Goal: Navigation & Orientation: Find specific page/section

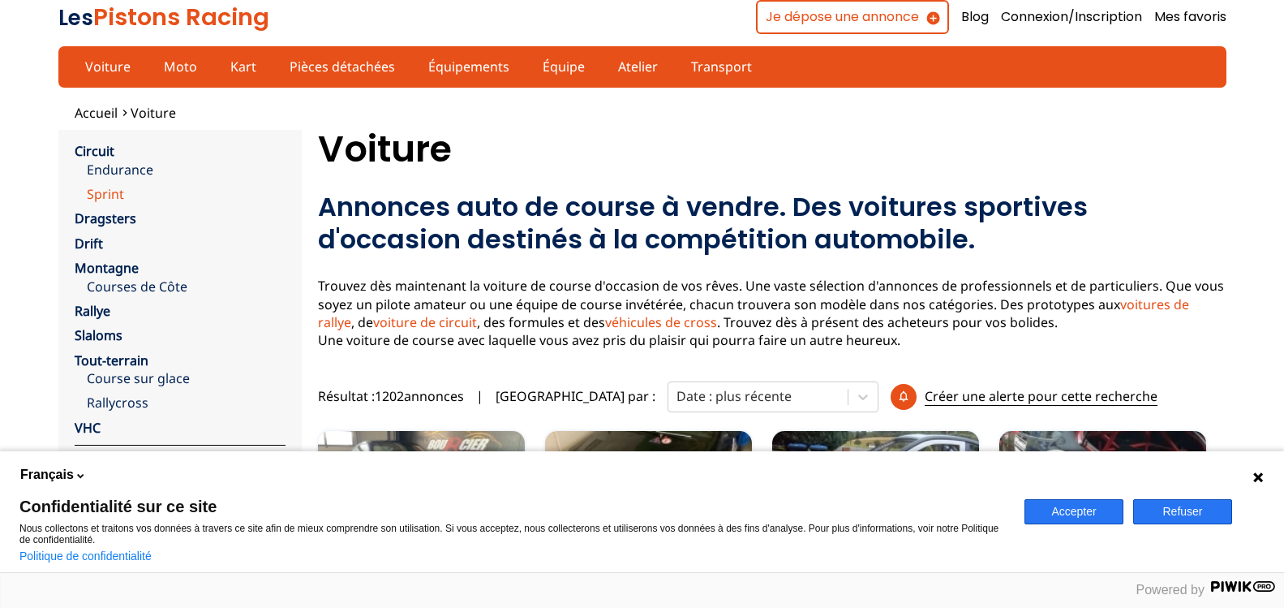
click at [106, 193] on link "Sprint" at bounding box center [186, 194] width 199 height 18
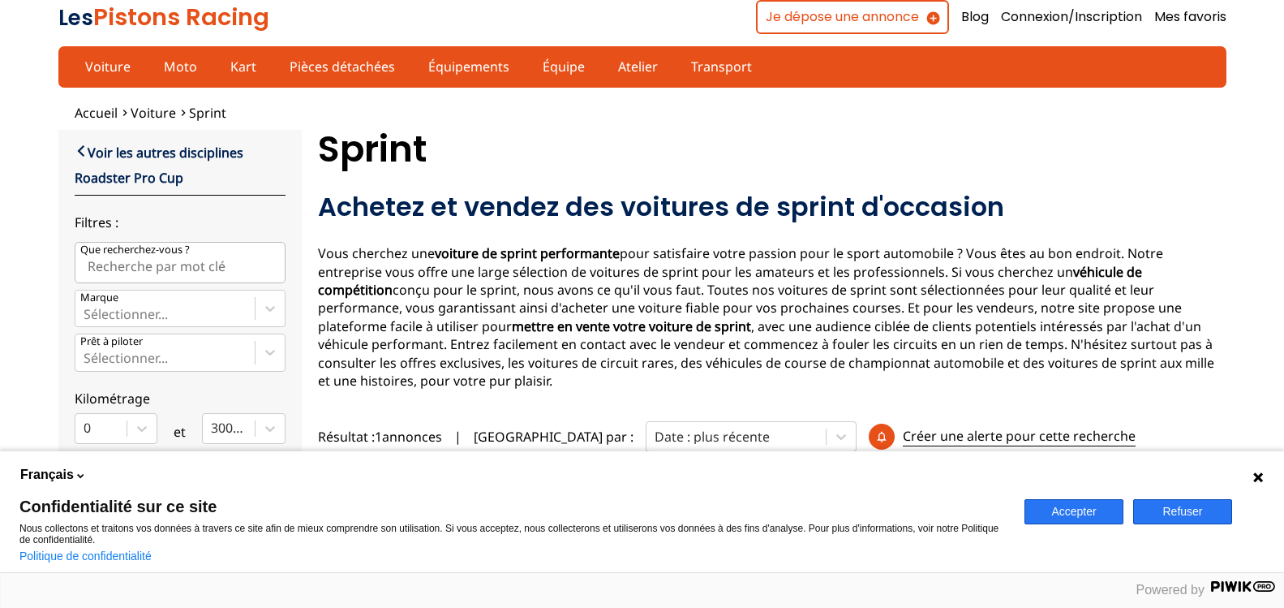
click at [1064, 504] on button "Accepter" at bounding box center [1074, 511] width 99 height 25
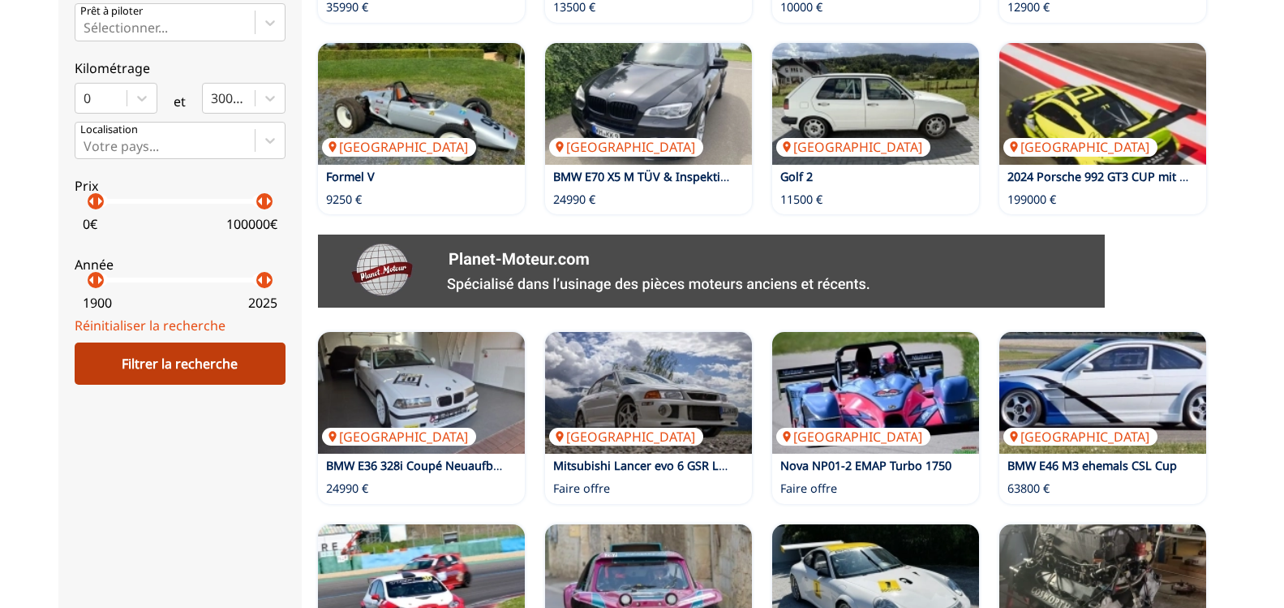
scroll to position [1160, 0]
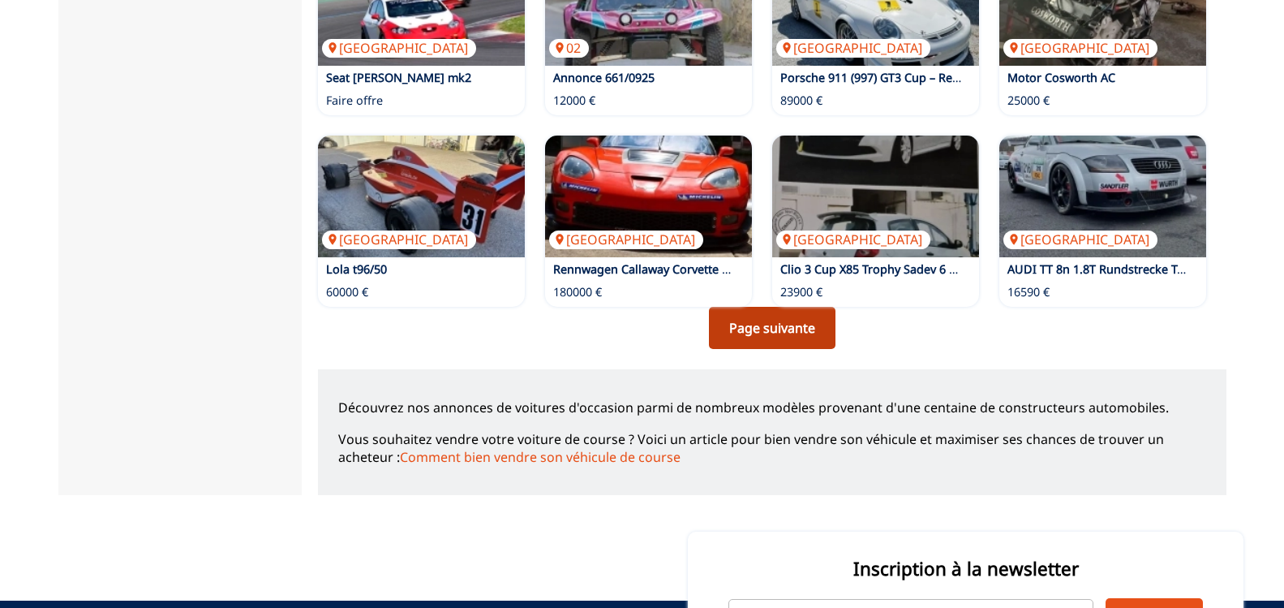
click at [742, 328] on link "Page suivante" at bounding box center [772, 328] width 127 height 42
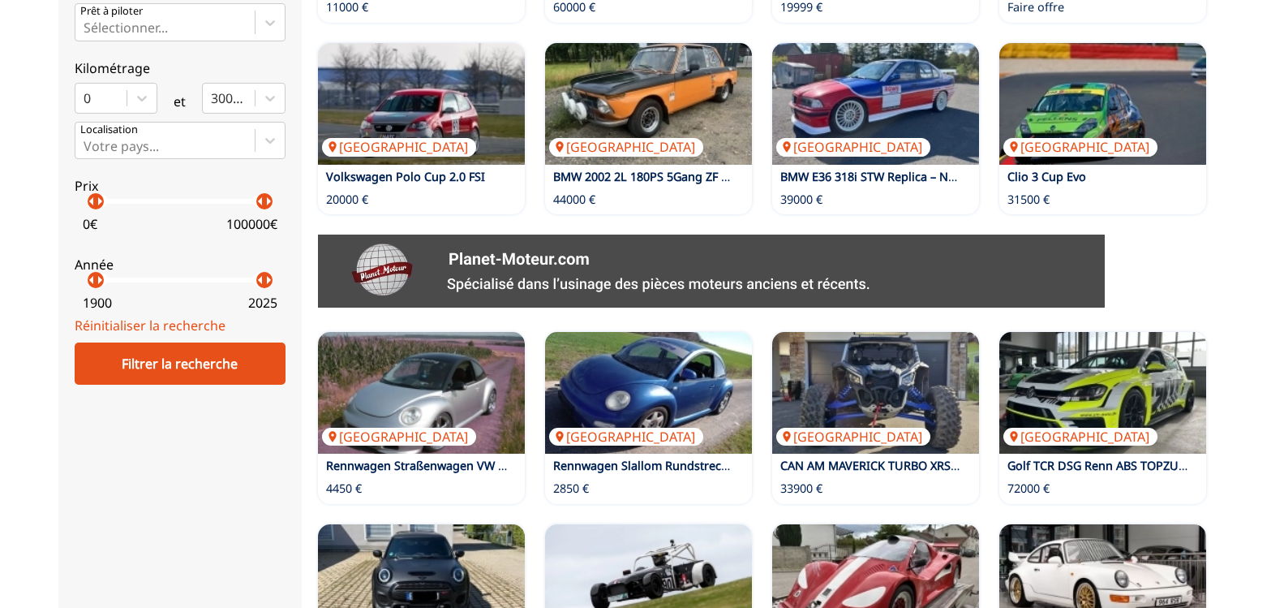
scroll to position [1160, 0]
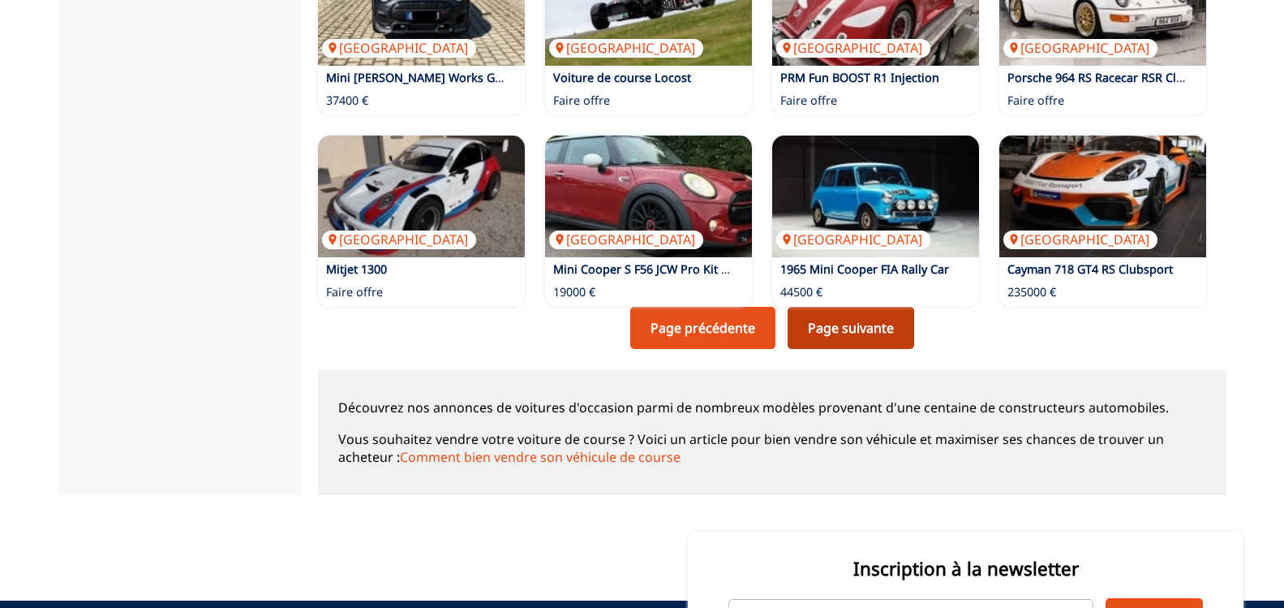
click at [827, 316] on link "Page suivante" at bounding box center [851, 328] width 127 height 42
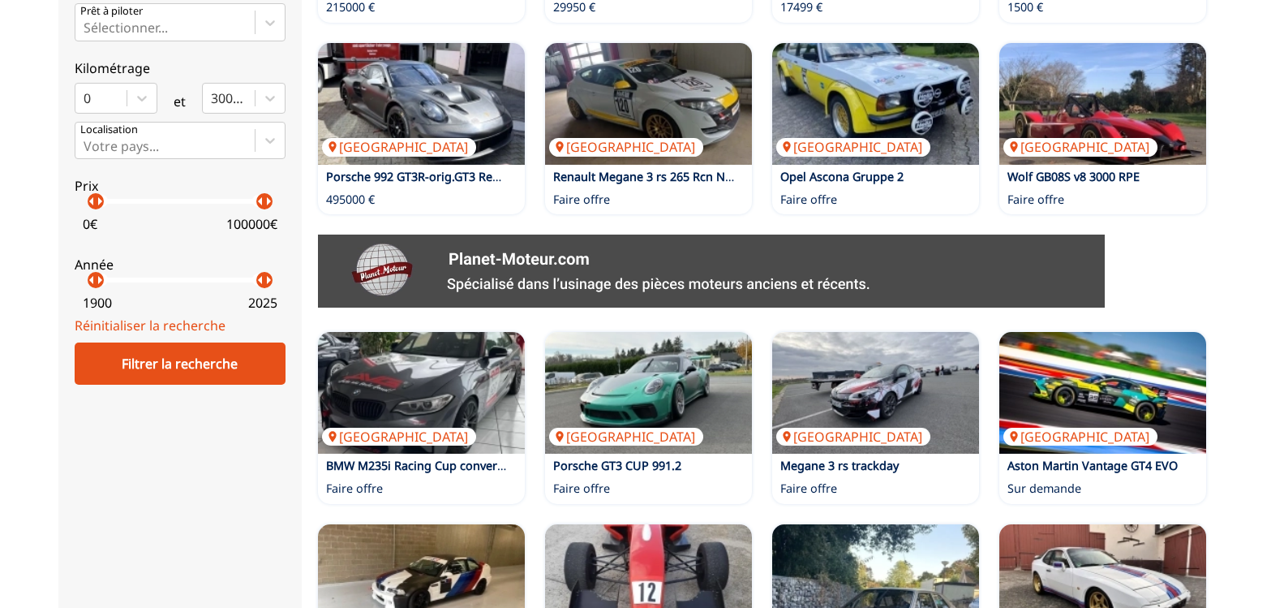
scroll to position [1160, 0]
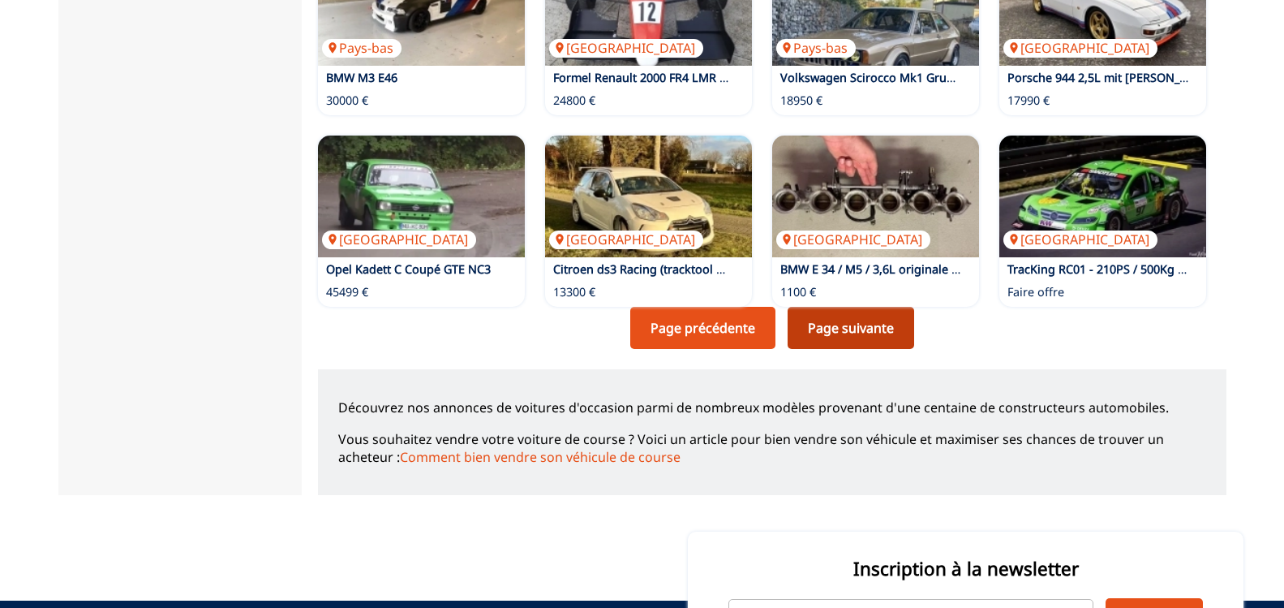
click at [849, 326] on link "Page suivante" at bounding box center [851, 328] width 127 height 42
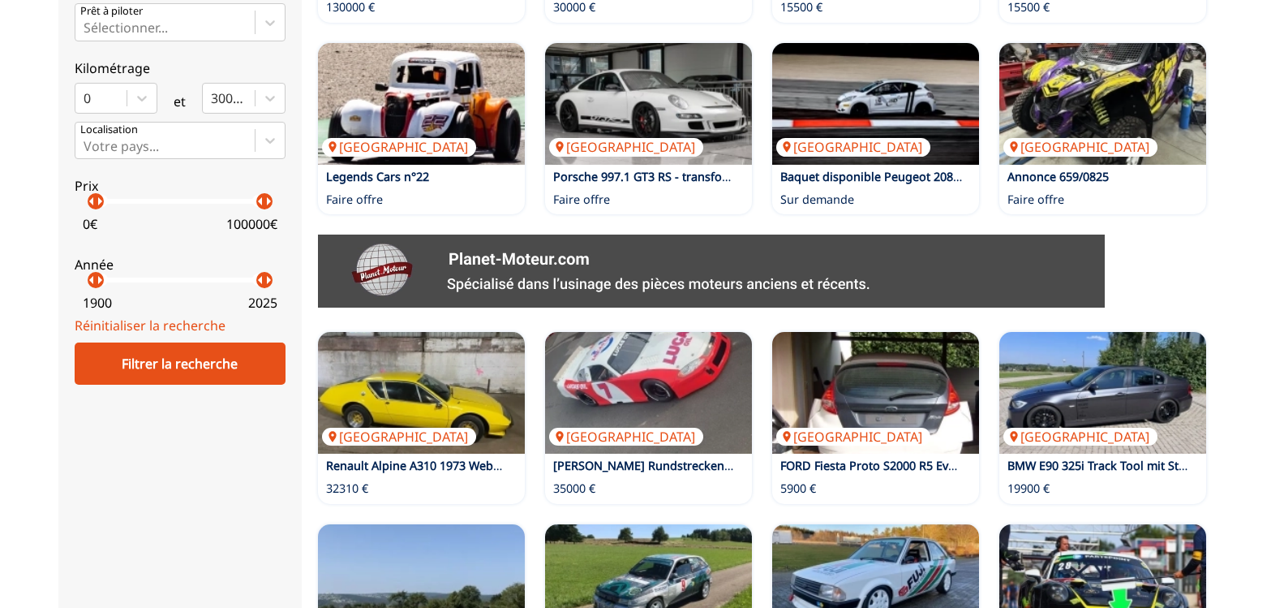
scroll to position [1160, 0]
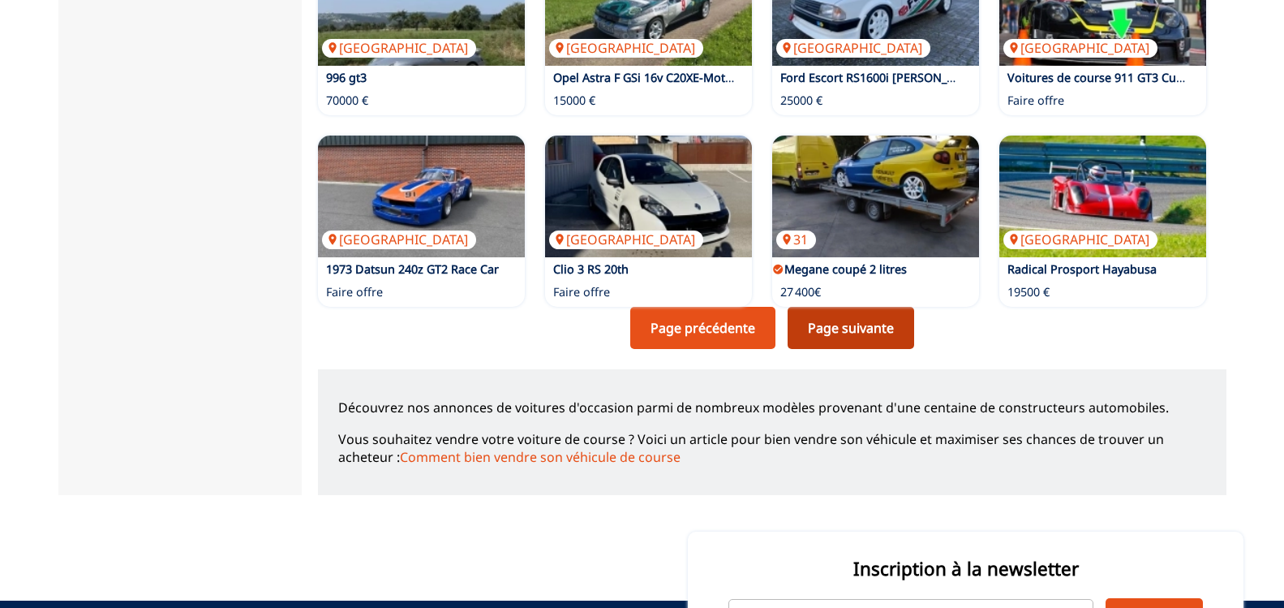
click at [849, 325] on link "Page suivante" at bounding box center [851, 328] width 127 height 42
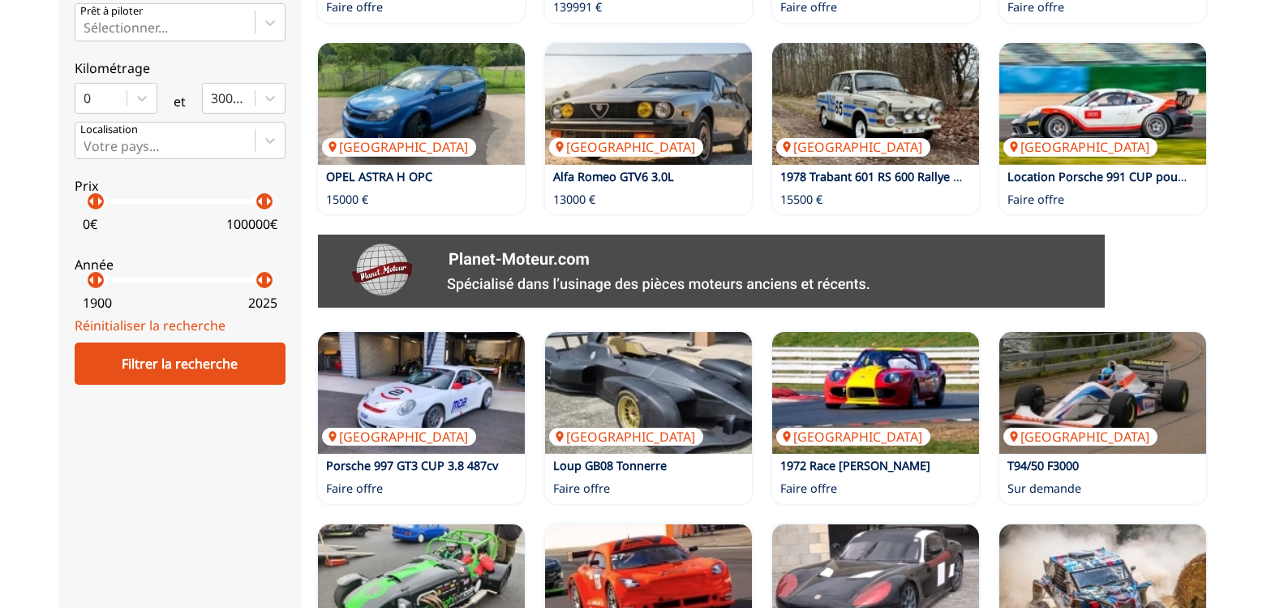
scroll to position [1160, 0]
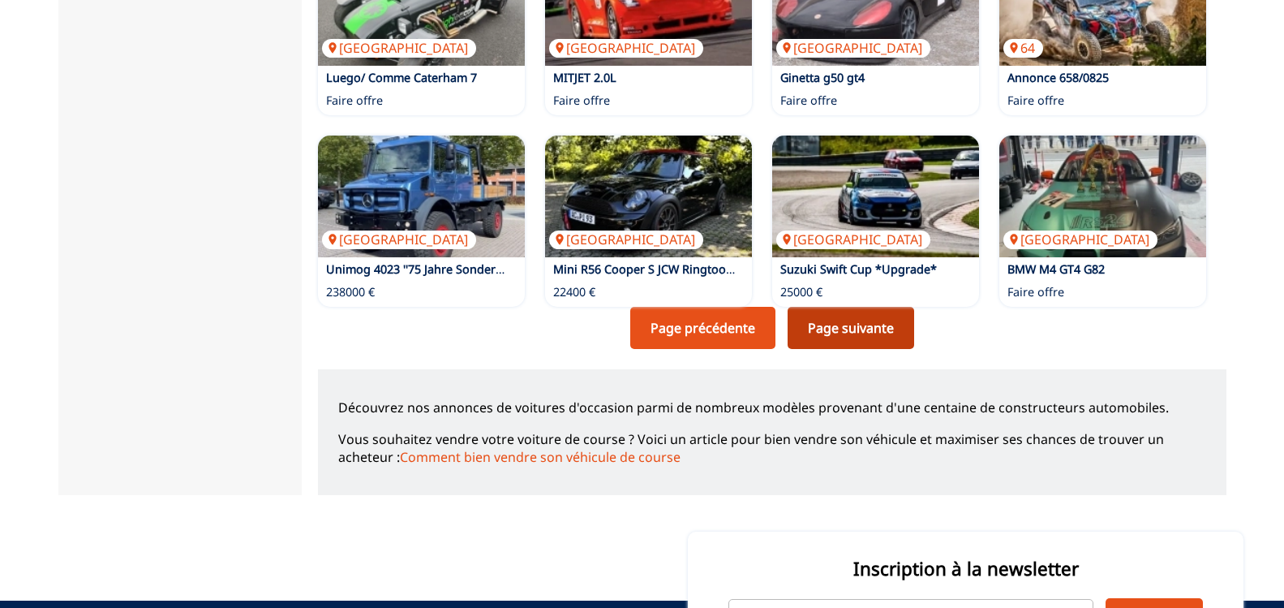
click at [849, 325] on link "Page suivante" at bounding box center [851, 328] width 127 height 42
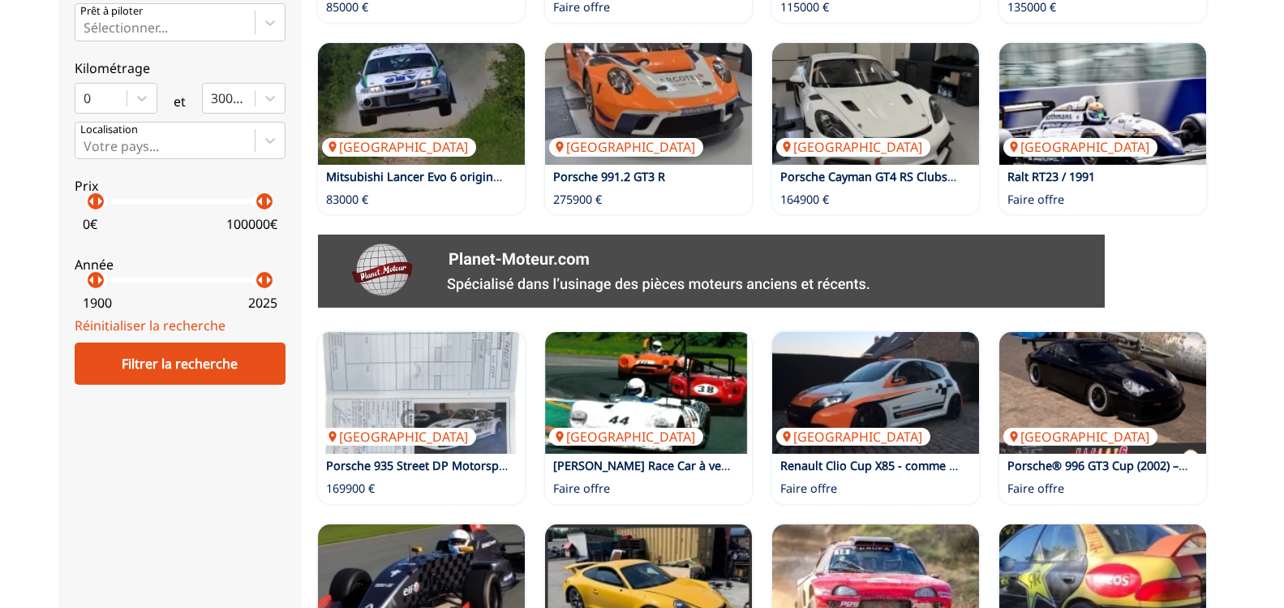
scroll to position [1160, 0]
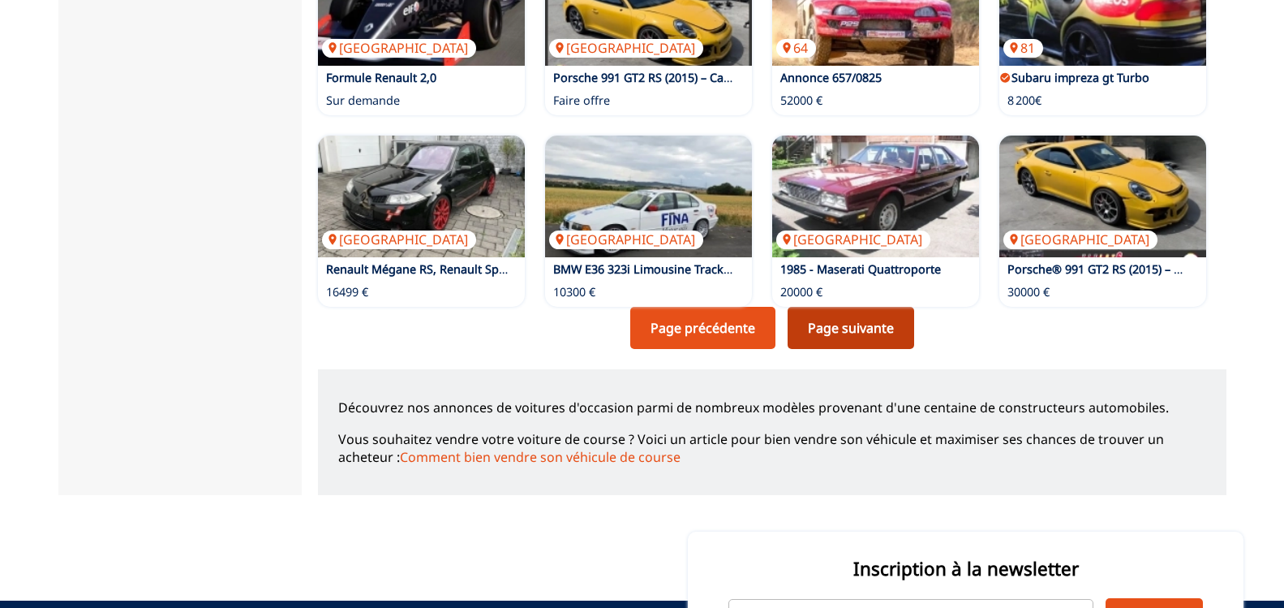
click at [822, 329] on link "Page suivante" at bounding box center [851, 328] width 127 height 42
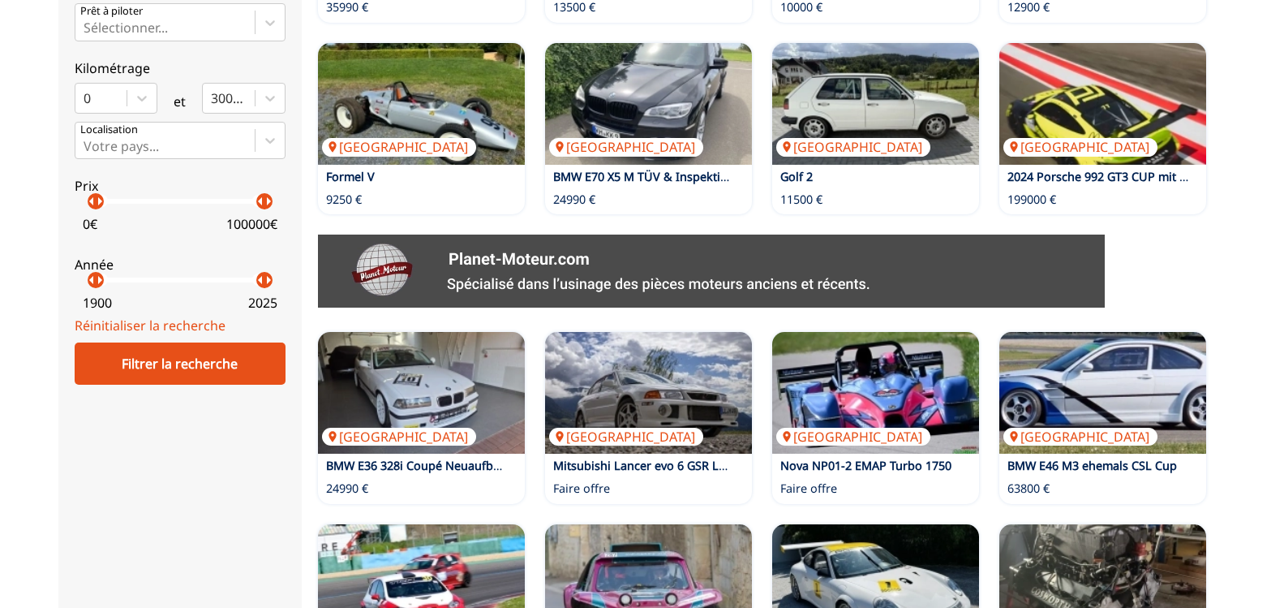
scroll to position [1160, 0]
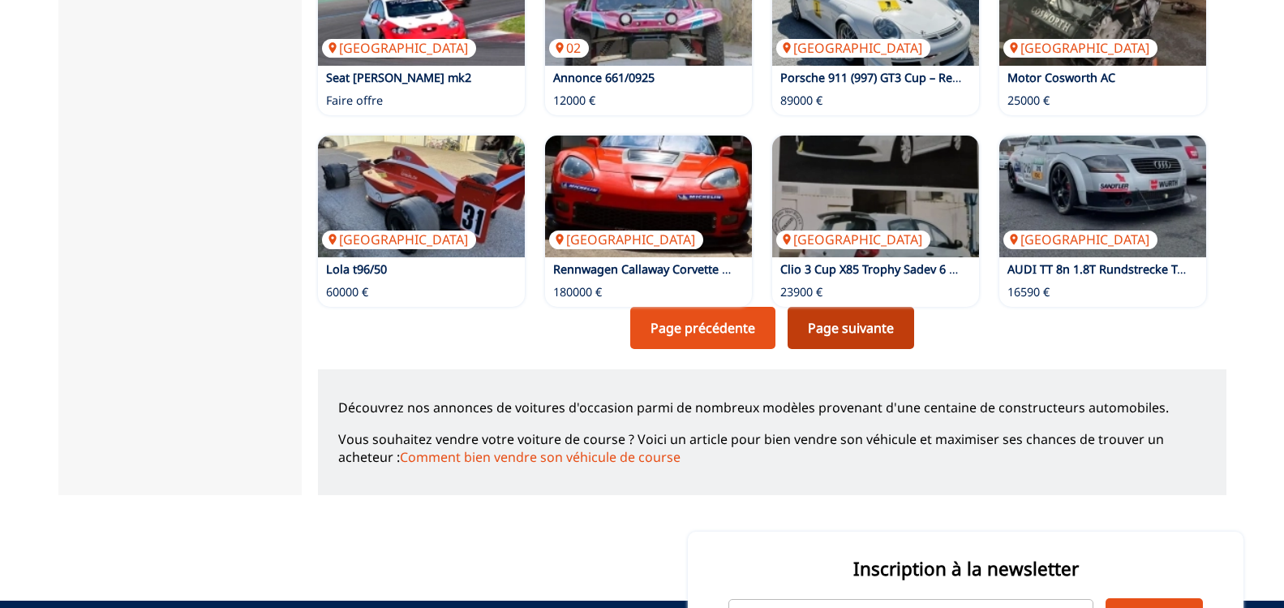
click at [823, 327] on link "Page suivante" at bounding box center [851, 328] width 127 height 42
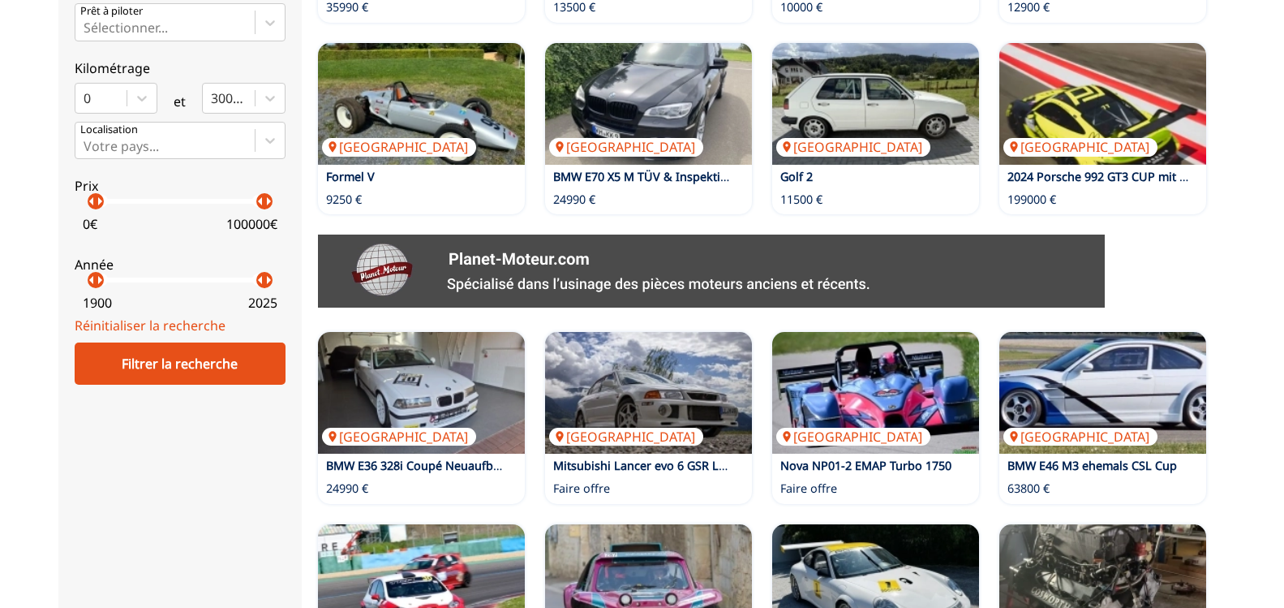
scroll to position [1160, 0]
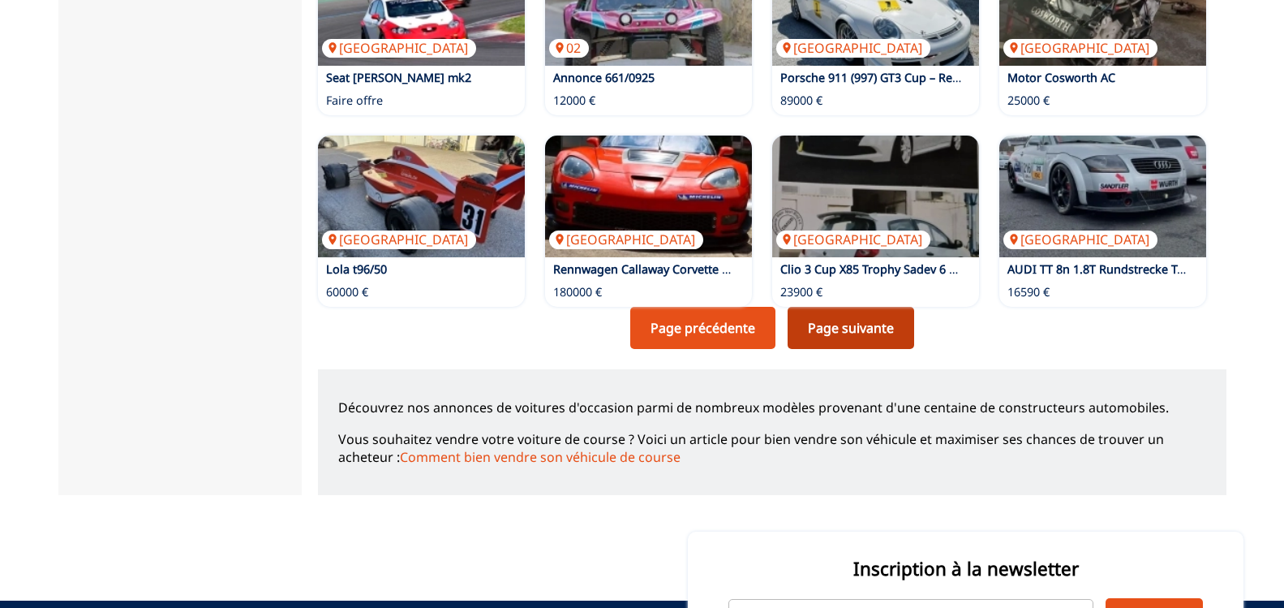
click at [822, 323] on link "Page suivante" at bounding box center [851, 328] width 127 height 42
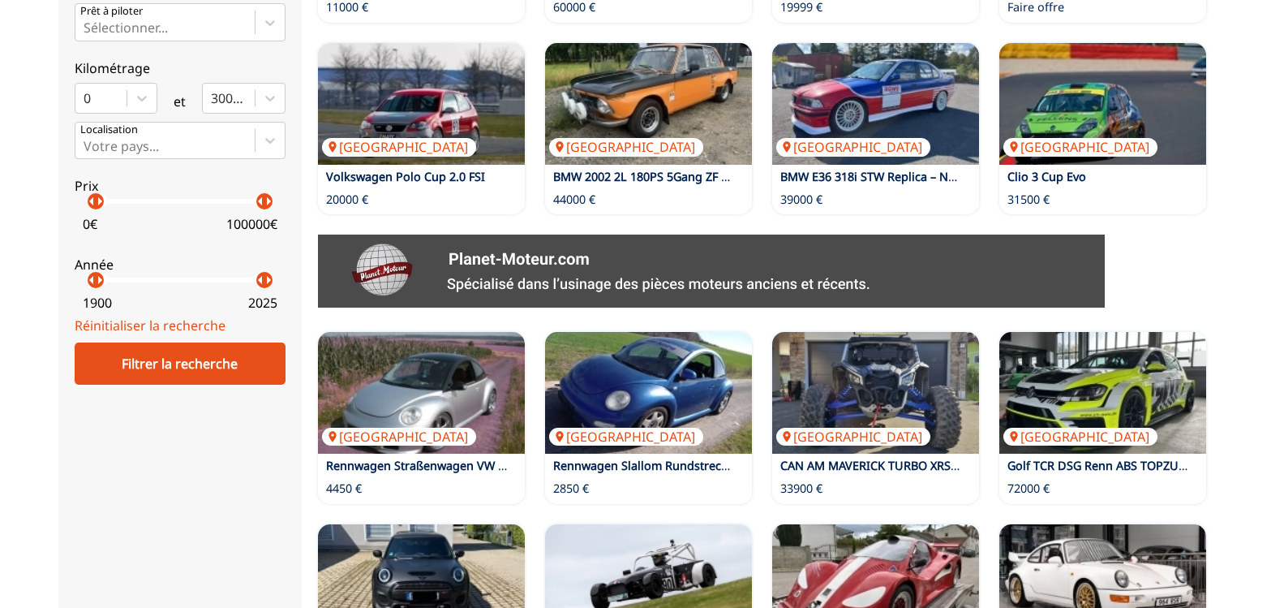
scroll to position [1160, 0]
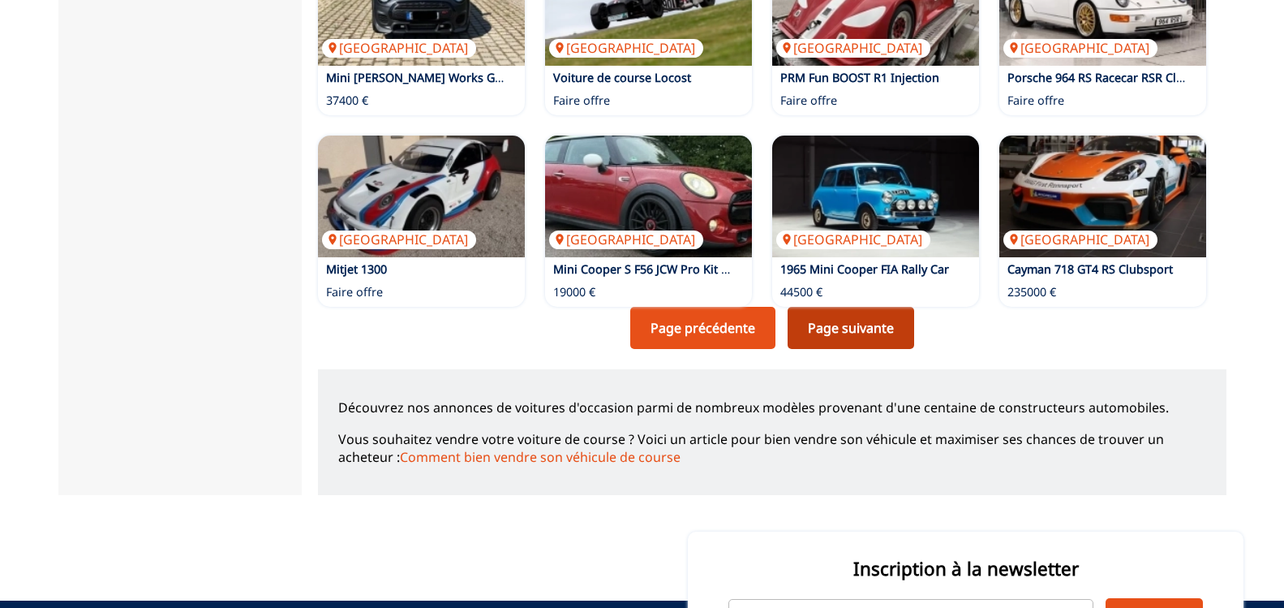
click at [822, 325] on link "Page suivante" at bounding box center [851, 328] width 127 height 42
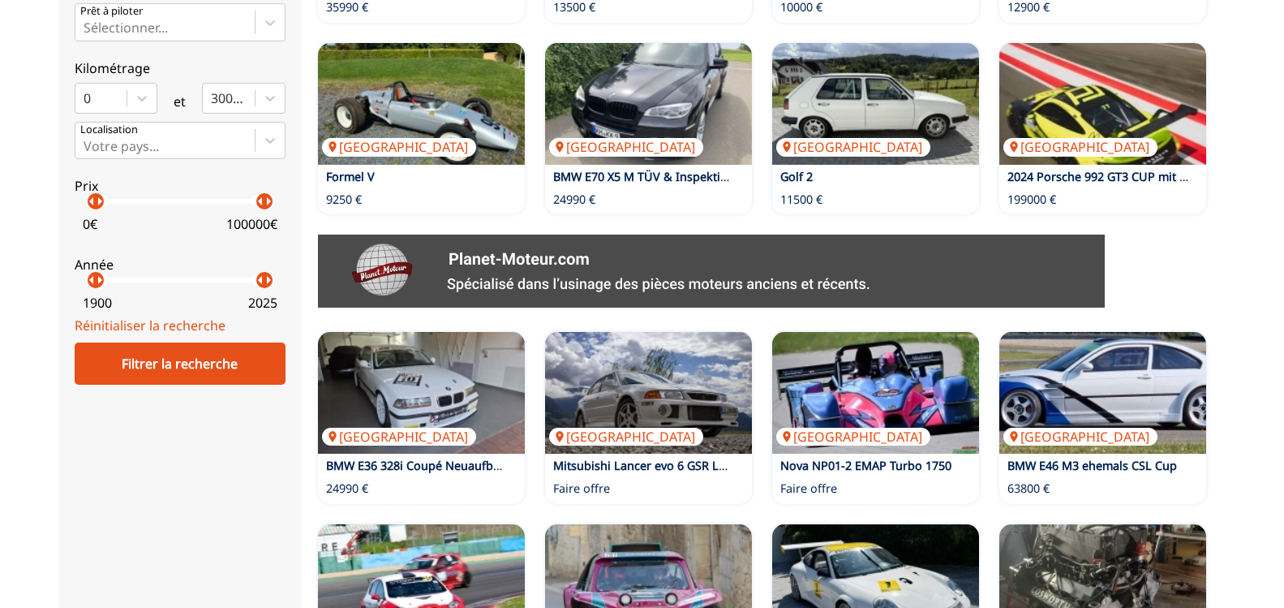
scroll to position [1160, 0]
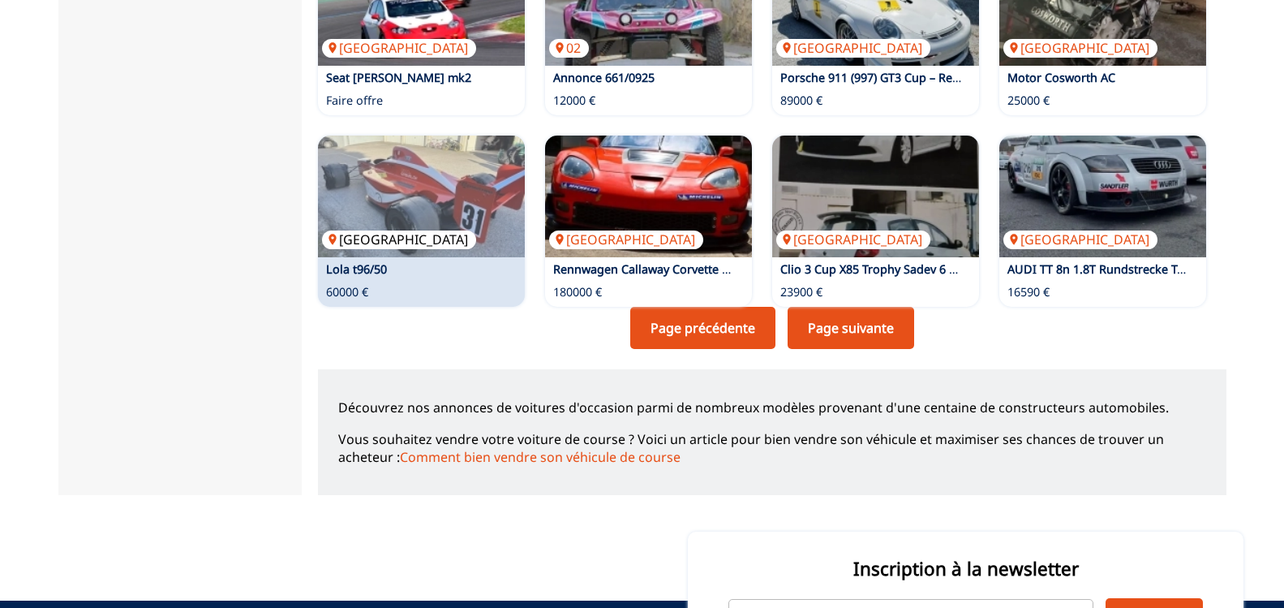
click at [432, 176] on img at bounding box center [421, 196] width 207 height 122
